Goal: Transaction & Acquisition: Purchase product/service

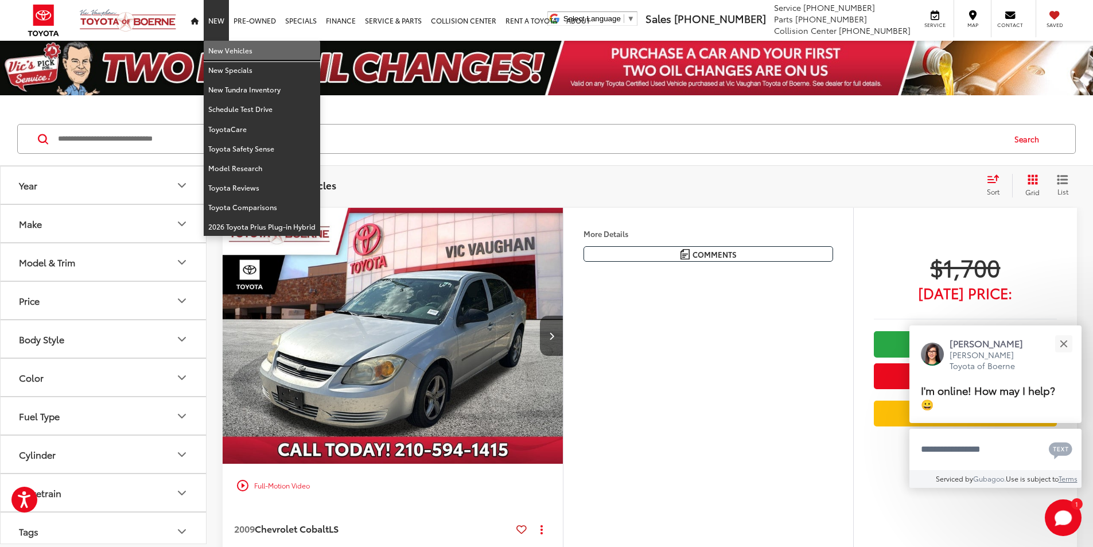
click at [218, 52] on link "New Vehicles" at bounding box center [262, 51] width 116 height 20
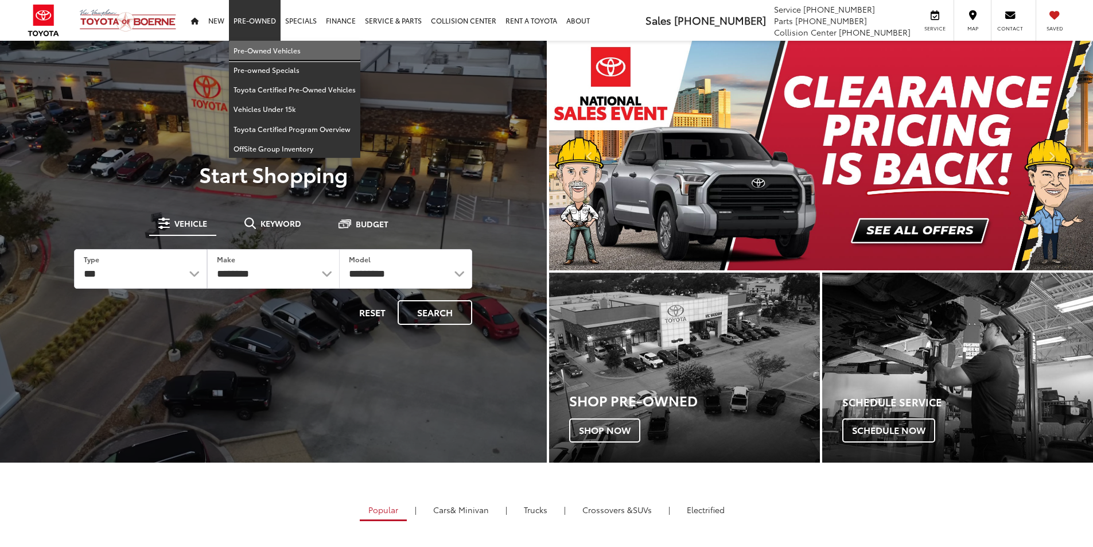
click at [262, 51] on link "Pre-Owned Vehicles" at bounding box center [294, 51] width 131 height 20
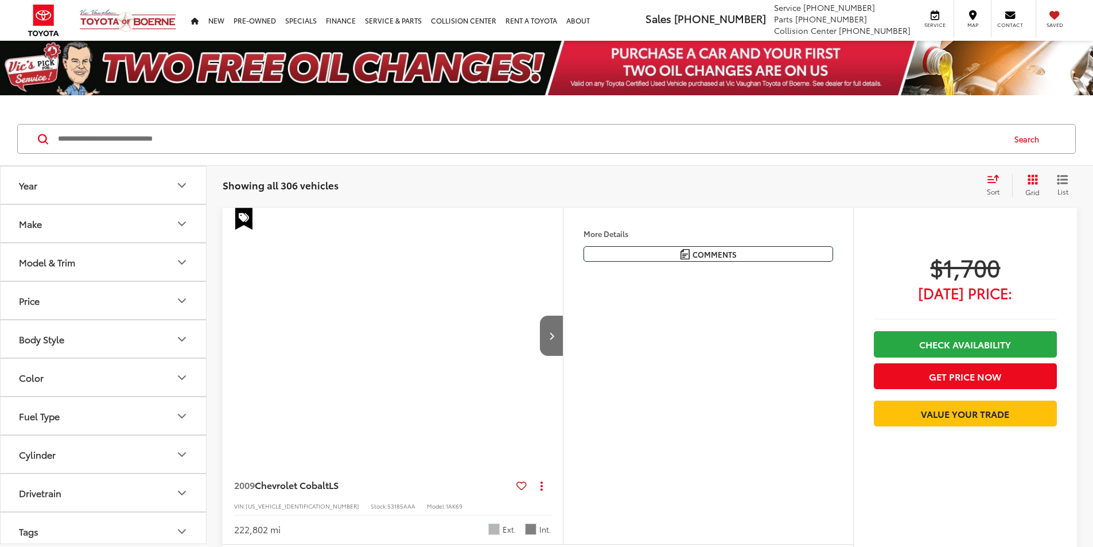
click at [137, 143] on input "Search by Make, Model, or Keyword" at bounding box center [530, 139] width 947 height 28
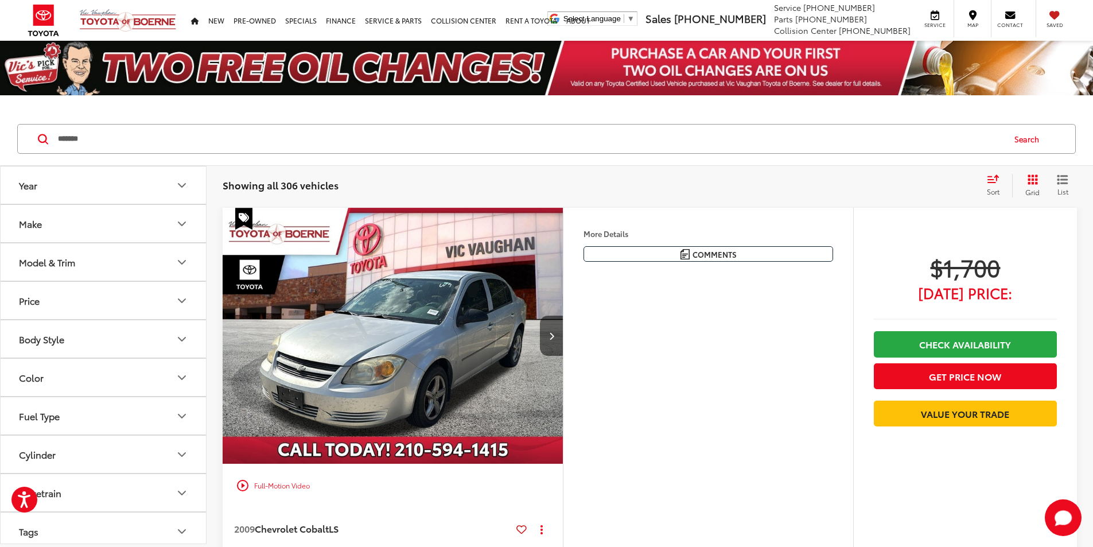
type input "*******"
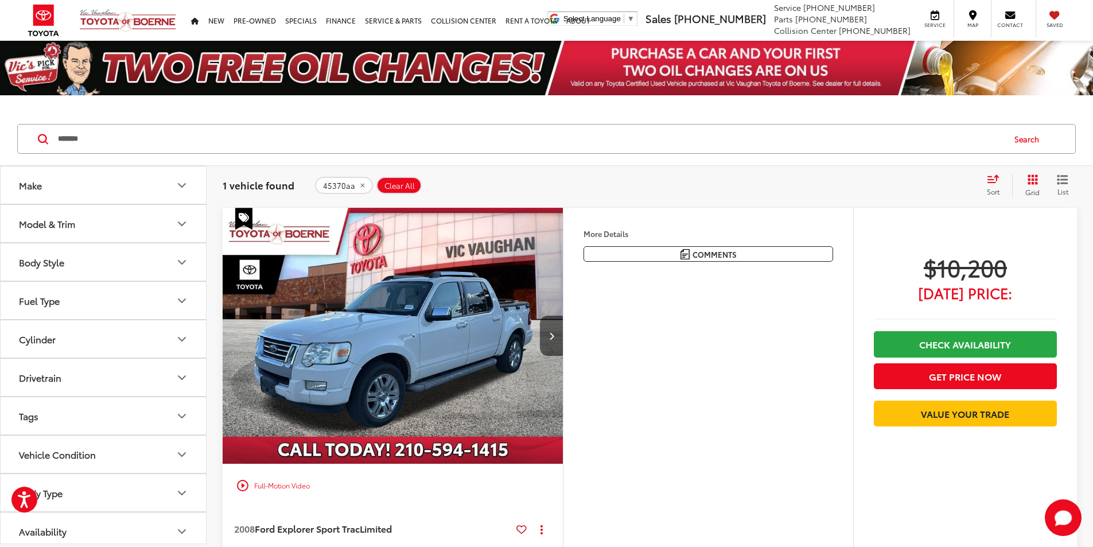
click at [402, 369] on img "2008 Ford Explorer Sport Trac Limited 0" at bounding box center [393, 336] width 342 height 256
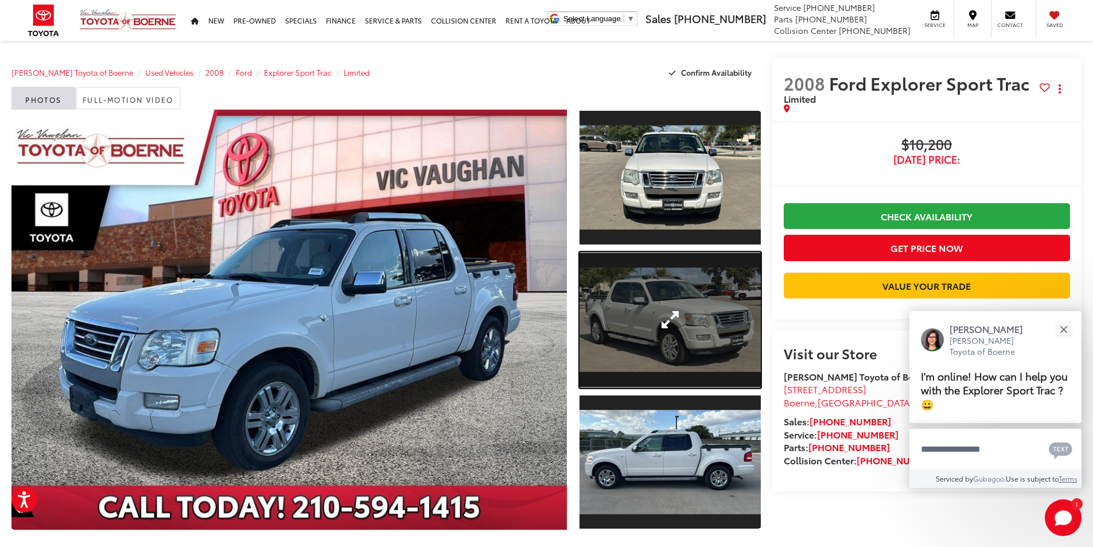
click at [704, 324] on link "Expand Photo 2" at bounding box center [670, 320] width 181 height 136
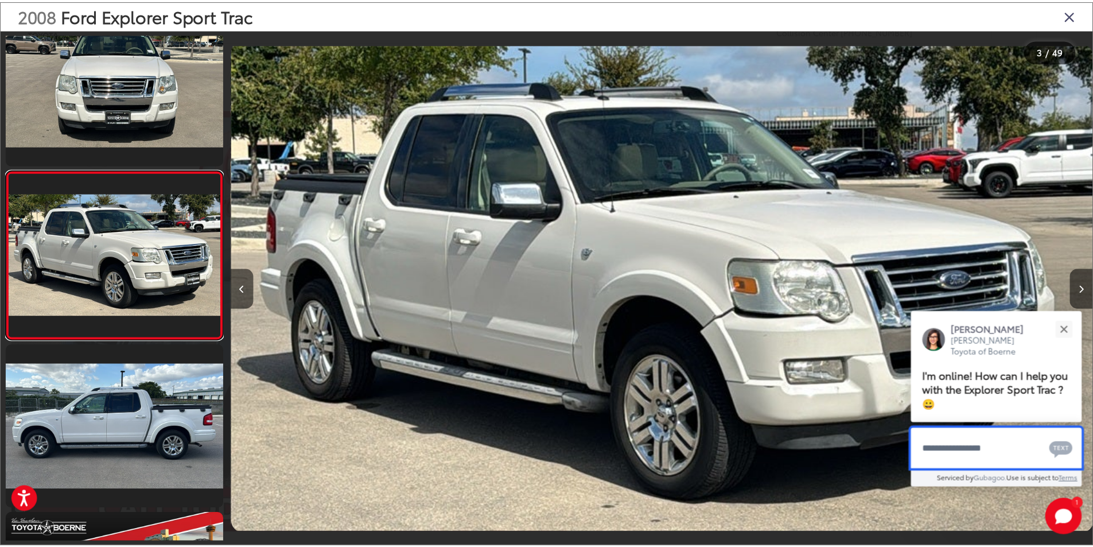
scroll to position [0, 1738]
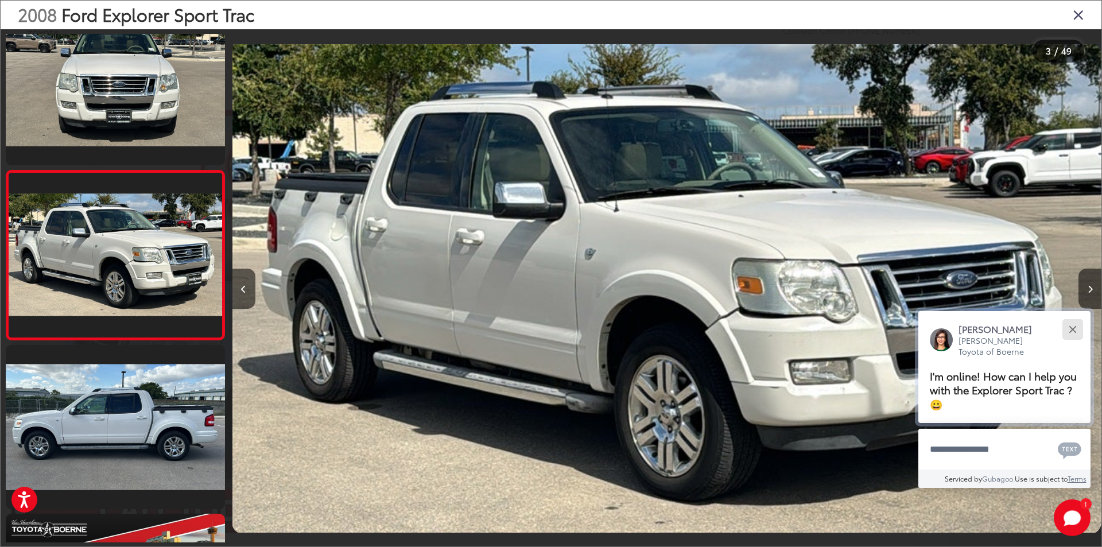
click at [1070, 328] on div "Close" at bounding box center [1071, 328] width 7 height 7
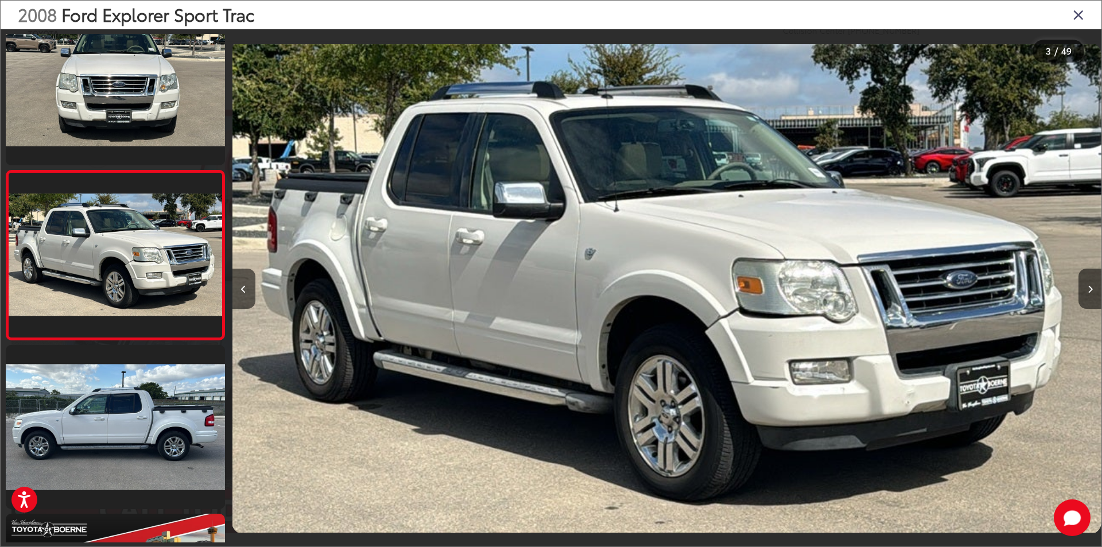
click at [1078, 15] on icon "Close gallery" at bounding box center [1077, 14] width 11 height 15
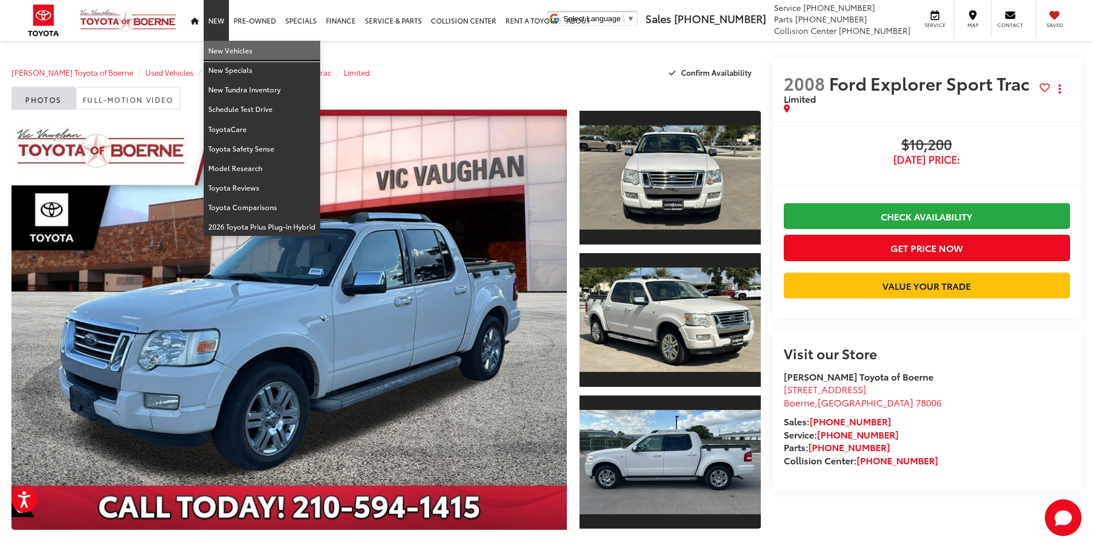
click at [220, 52] on link "New Vehicles" at bounding box center [262, 51] width 116 height 20
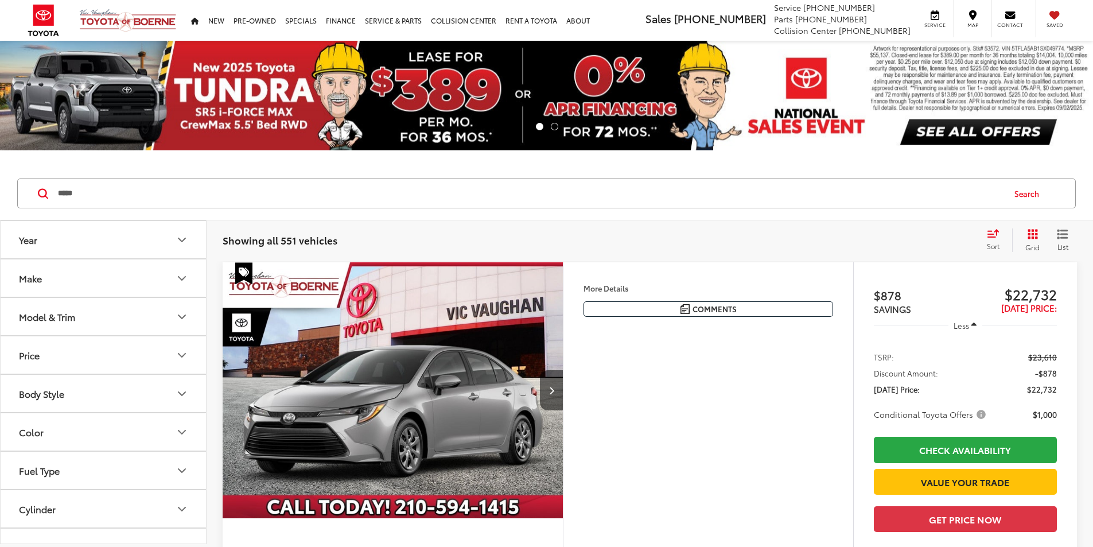
type input "*****"
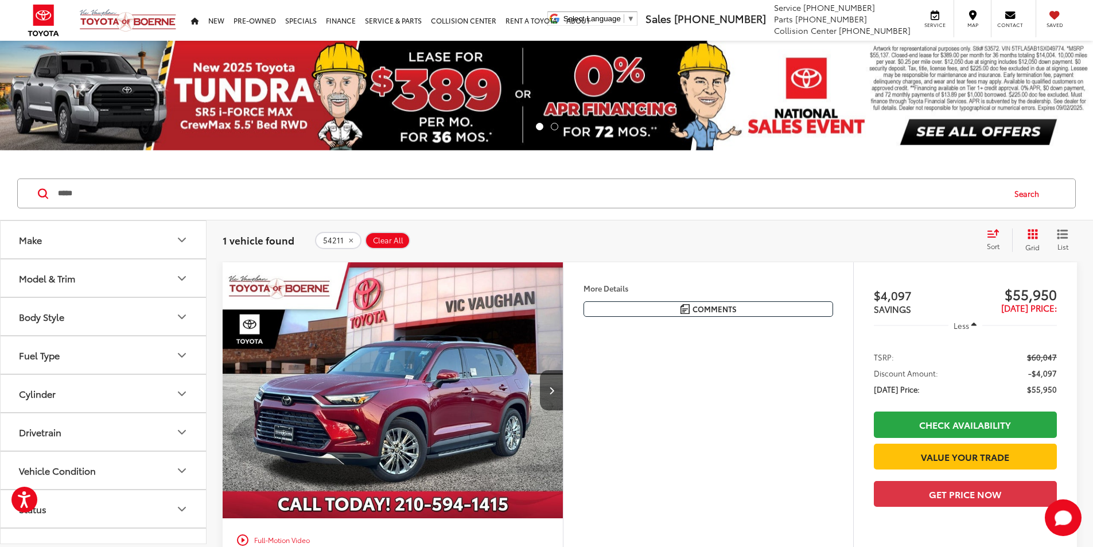
click at [393, 400] on img "2025 Toyota Grand Highlander Platinum 0" at bounding box center [393, 390] width 342 height 256
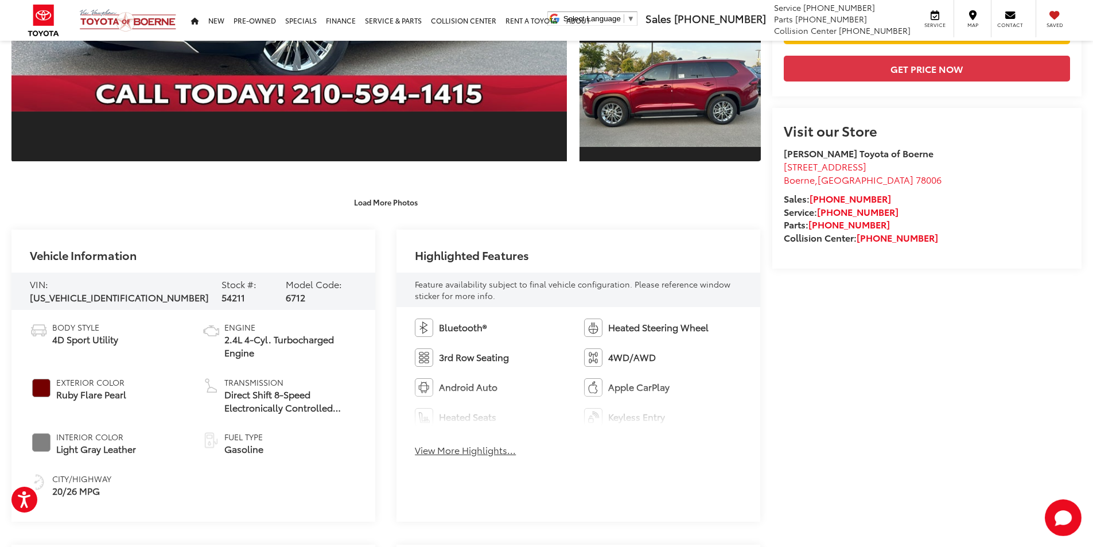
click at [448, 447] on button "View More Highlights..." at bounding box center [465, 450] width 101 height 13
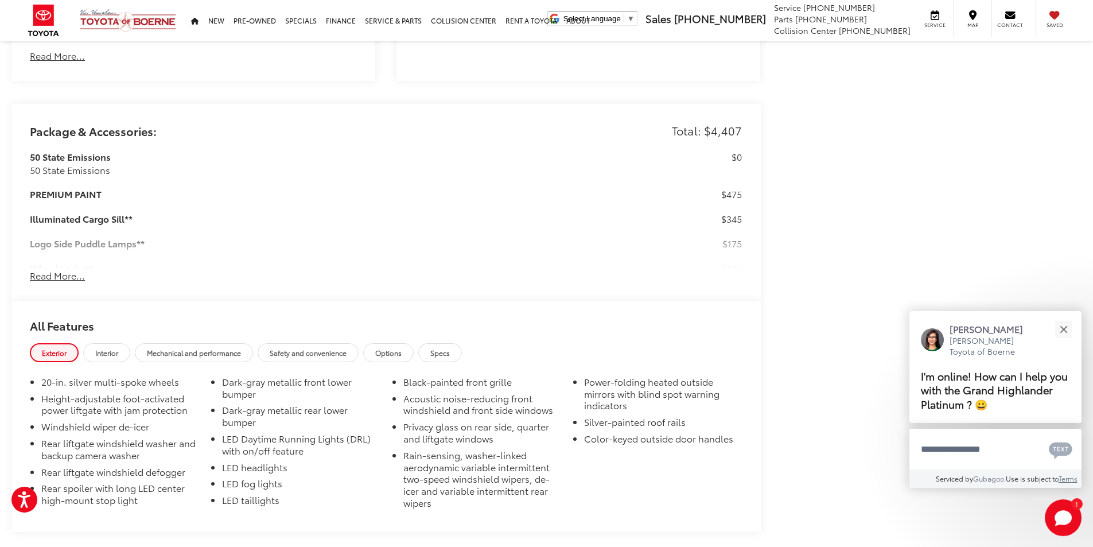
scroll to position [1170, 0]
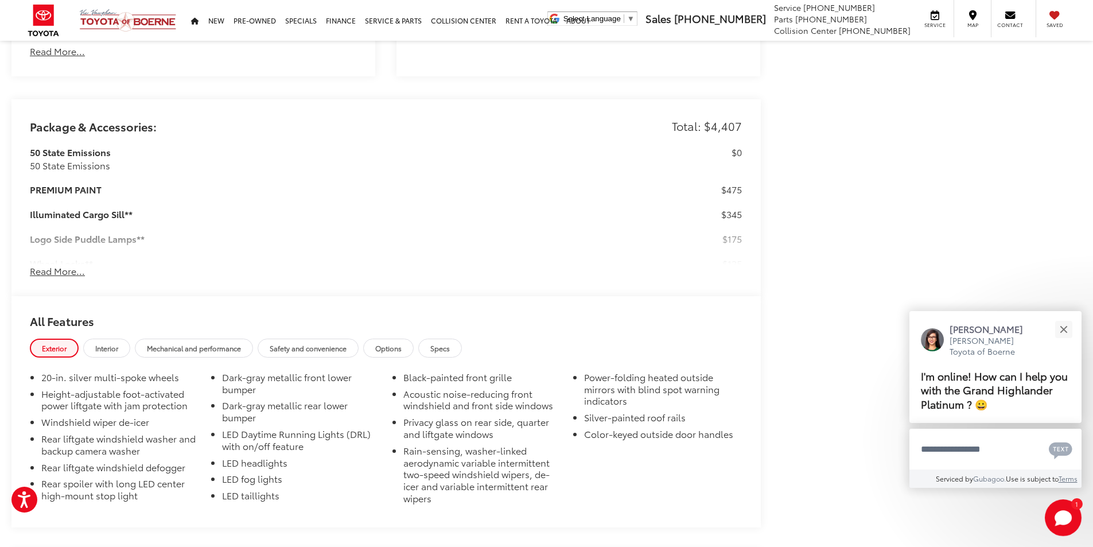
click at [70, 269] on button "Read More..." at bounding box center [57, 271] width 55 height 13
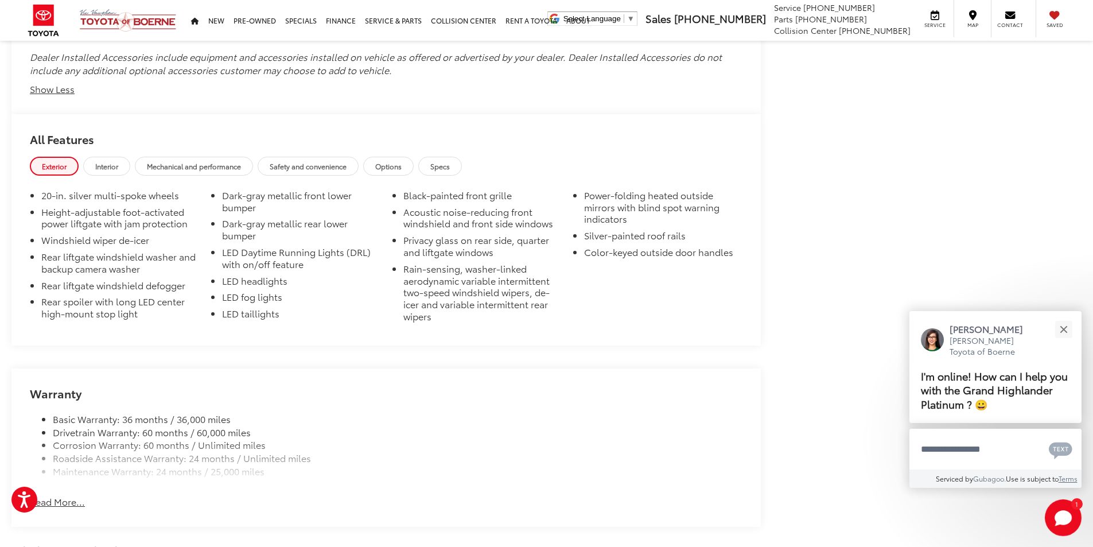
scroll to position [1890, 0]
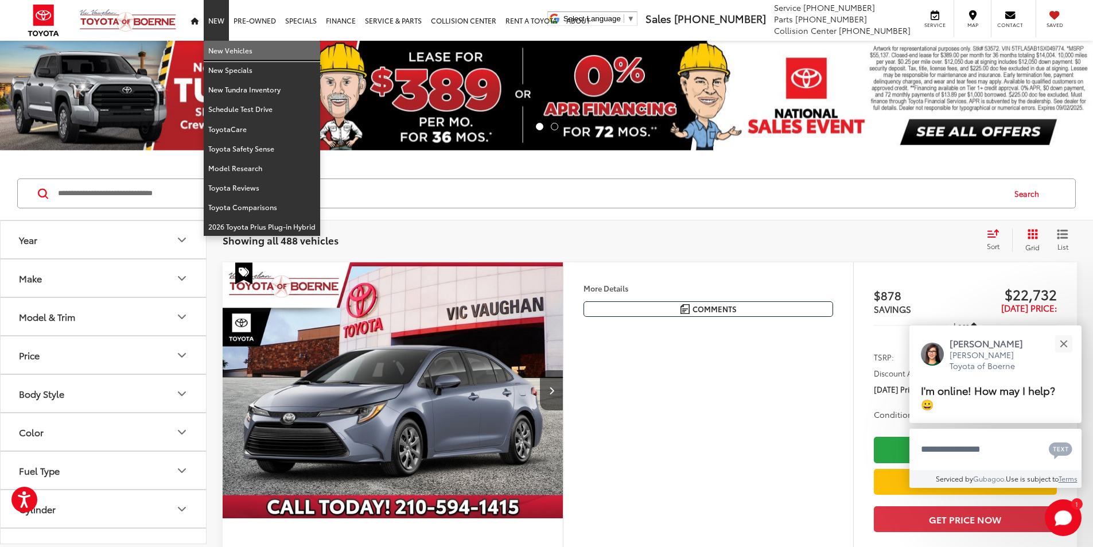
click at [213, 51] on link "New Vehicles" at bounding box center [262, 51] width 116 height 20
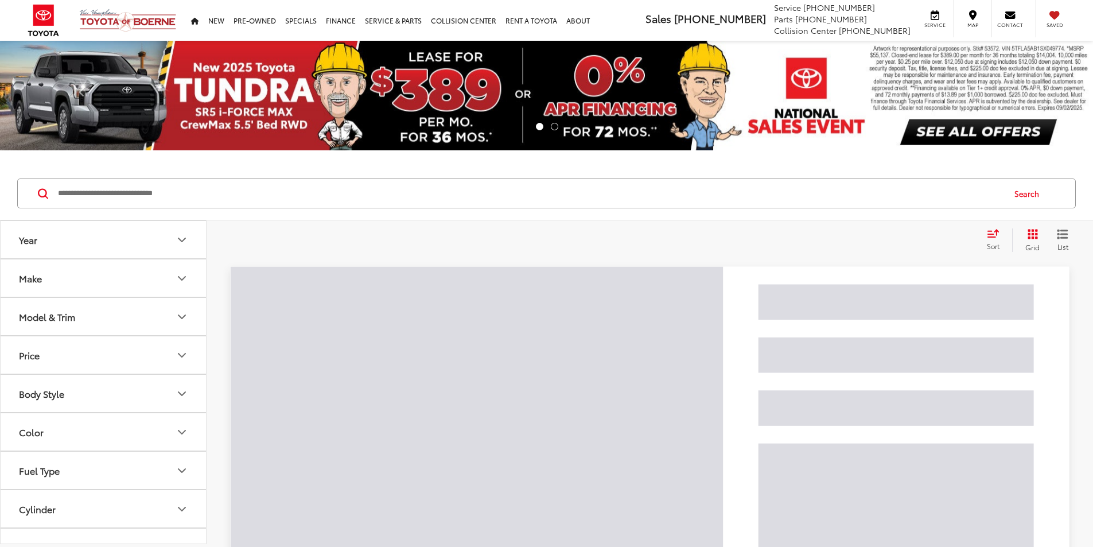
drag, startPoint x: 0, startPoint y: 0, endPoint x: 80, endPoint y: 191, distance: 207.3
click at [80, 191] on input "Search by Make, Model, or Keyword" at bounding box center [530, 194] width 947 height 28
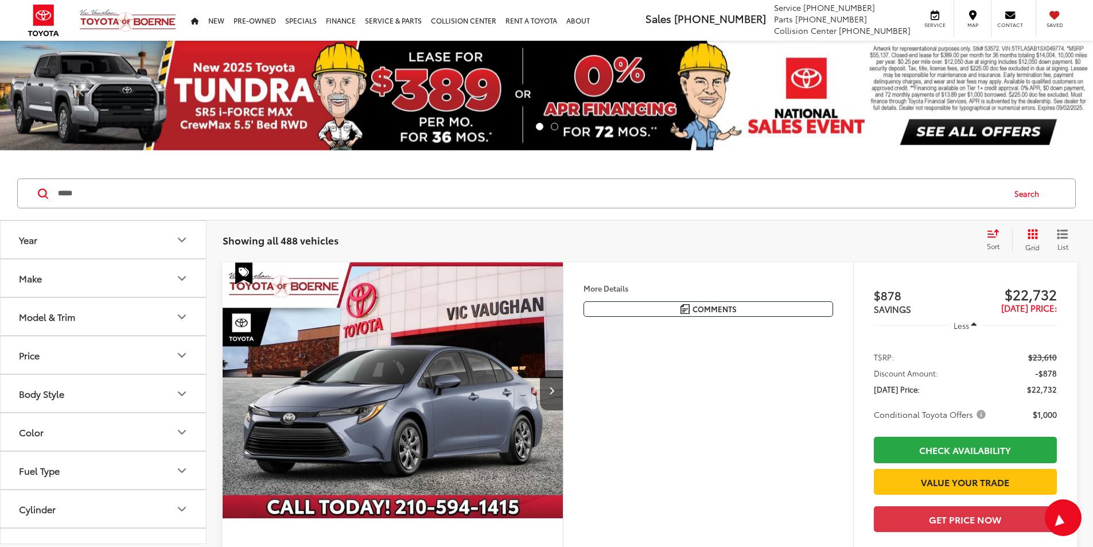
type input "*****"
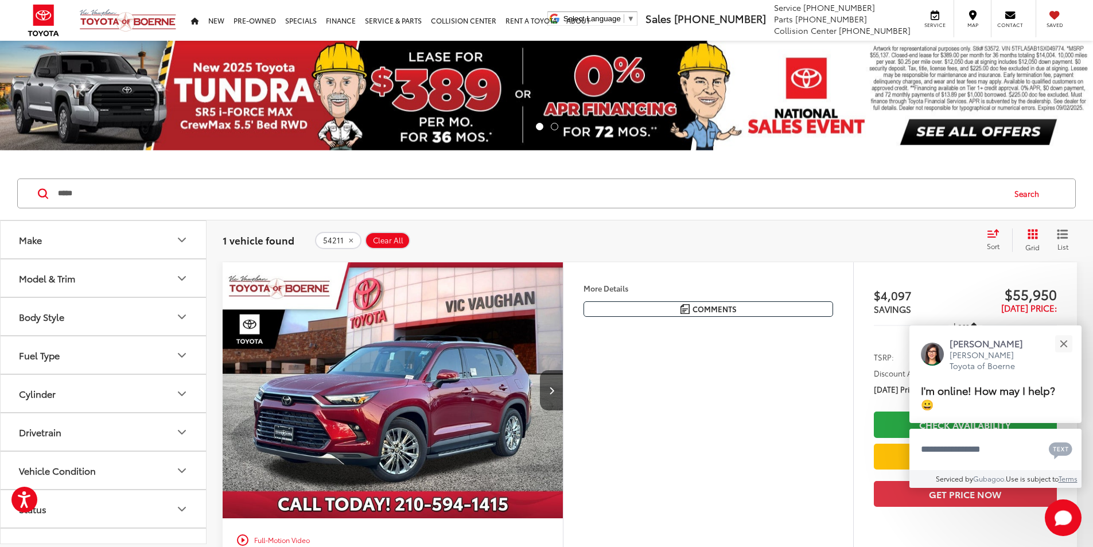
click at [349, 433] on img "2025 Toyota Grand Highlander Platinum 0" at bounding box center [393, 390] width 342 height 256
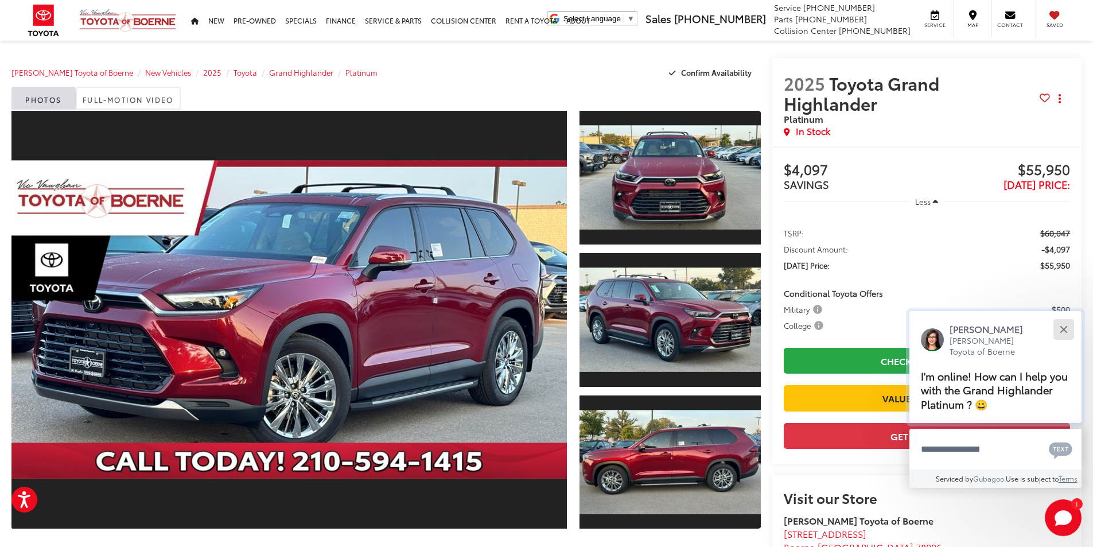
click at [1067, 329] on button "Close" at bounding box center [1063, 329] width 25 height 25
